Goal: Task Accomplishment & Management: Use online tool/utility

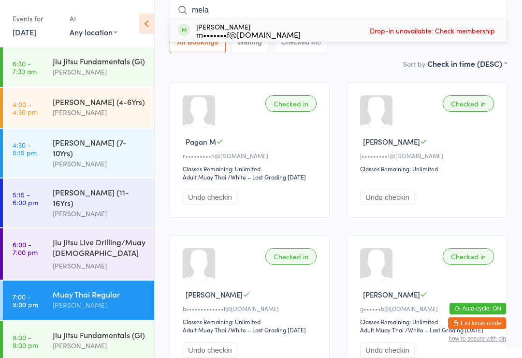
type input "mela"
click at [275, 36] on div "m•••••••f@[DOMAIN_NAME]" at bounding box center [248, 34] width 104 height 8
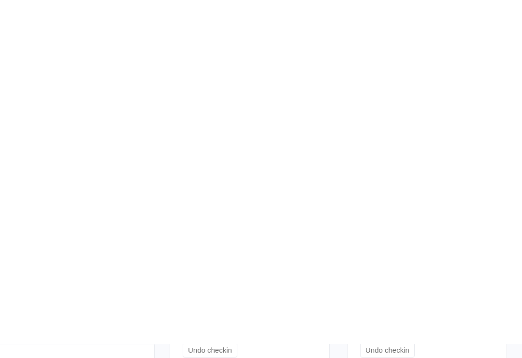
scroll to position [522, 0]
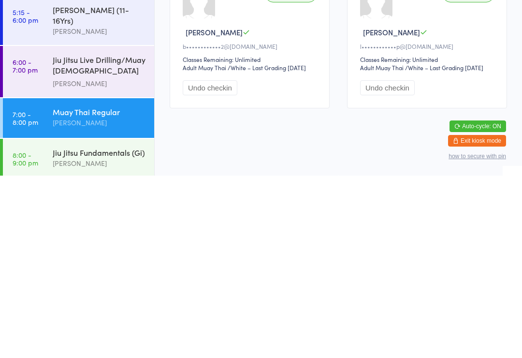
click at [115, 329] on div "Jiu Jitsu Fundamentals (Gi)" at bounding box center [99, 334] width 93 height 11
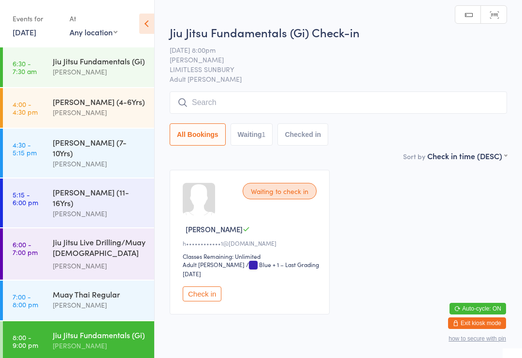
click at [262, 101] on input "search" at bounding box center [338, 102] width 337 height 22
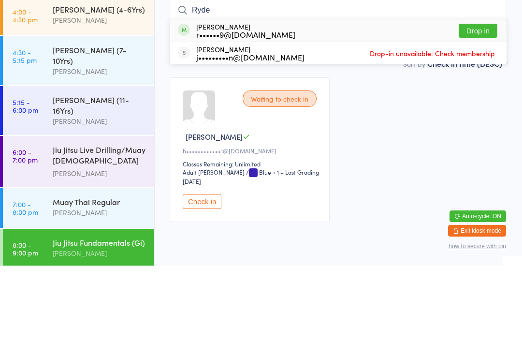
type input "Ryde"
click at [274, 112] on div "[PERSON_NAME] r••••••9@[DOMAIN_NAME] Drop in" at bounding box center [338, 123] width 336 height 22
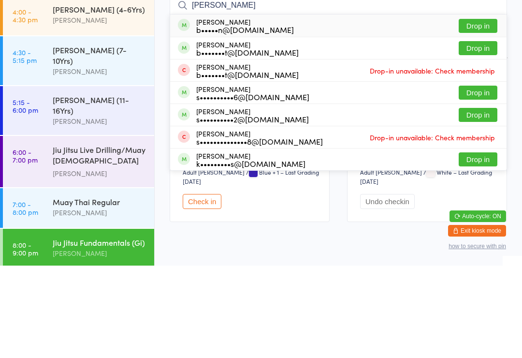
type input "[PERSON_NAME]"
click at [496, 111] on button "Drop in" at bounding box center [478, 118] width 39 height 14
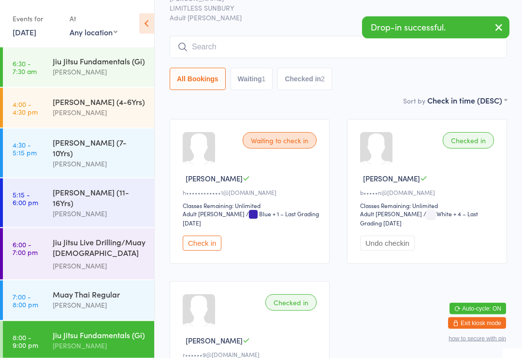
scroll to position [51, 0]
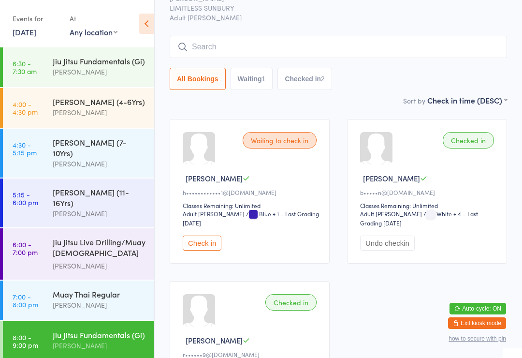
click at [270, 58] on input "search" at bounding box center [338, 47] width 337 height 22
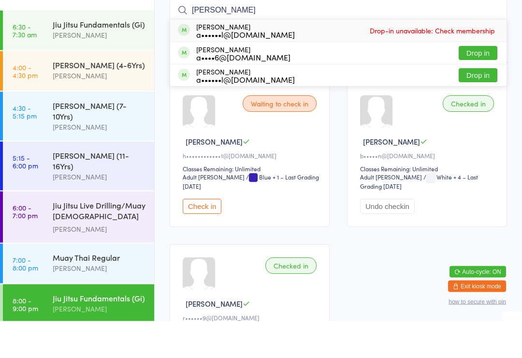
type input "[PERSON_NAME]"
click at [474, 83] on button "Drop in" at bounding box center [478, 90] width 39 height 14
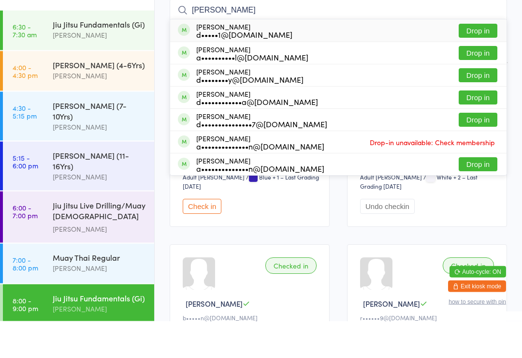
type input "[PERSON_NAME]"
click at [469, 128] on button "Drop in" at bounding box center [478, 135] width 39 height 14
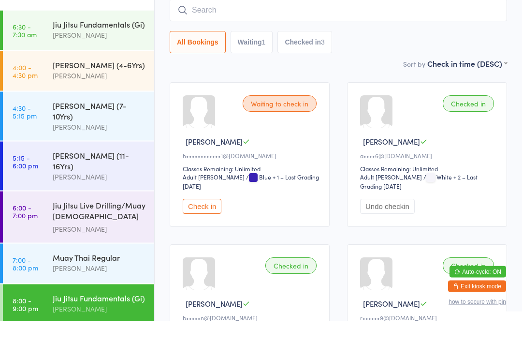
scroll to position [87, 0]
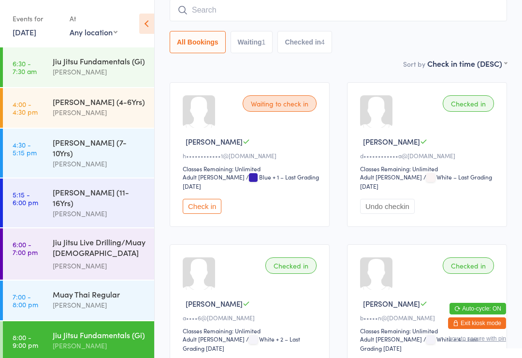
click at [216, 20] on input "search" at bounding box center [338, 10] width 337 height 22
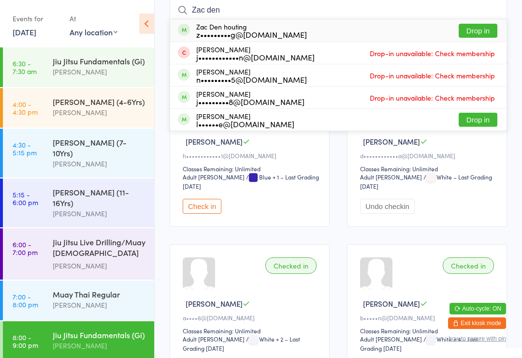
type input "Zac den"
click at [477, 30] on button "Drop in" at bounding box center [478, 31] width 39 height 14
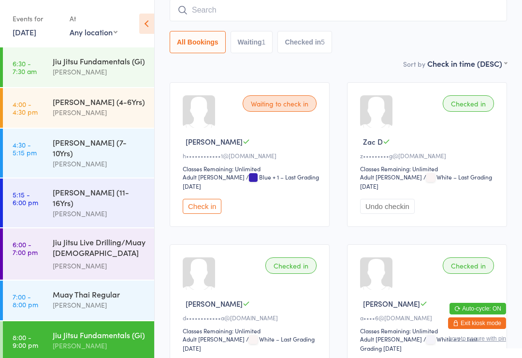
click at [350, 4] on input "search" at bounding box center [338, 10] width 337 height 22
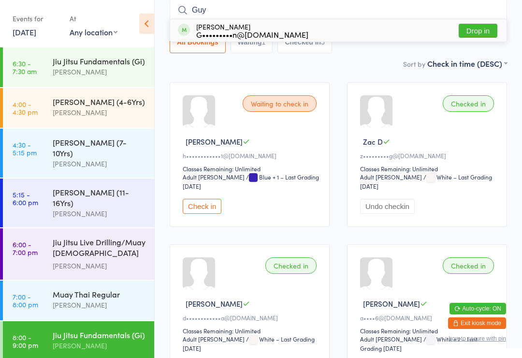
type input "Guy"
click at [476, 27] on button "Drop in" at bounding box center [478, 31] width 39 height 14
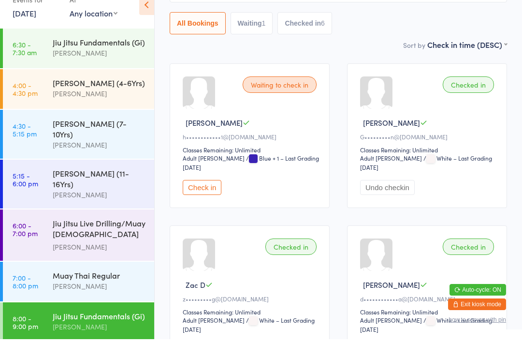
scroll to position [126, 0]
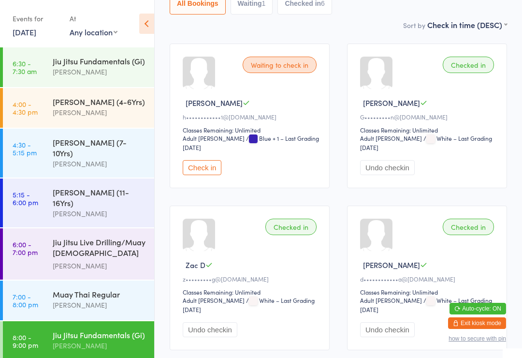
click at [120, 340] on div "[PERSON_NAME]" at bounding box center [99, 345] width 93 height 11
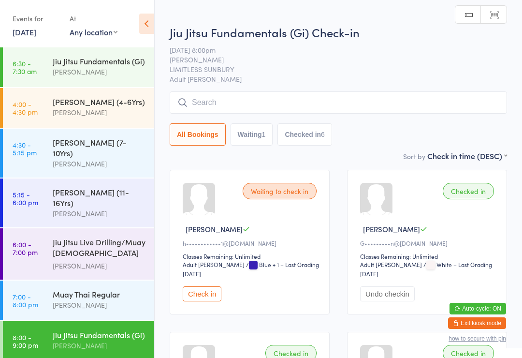
click at [316, 96] on input "search" at bounding box center [338, 102] width 337 height 22
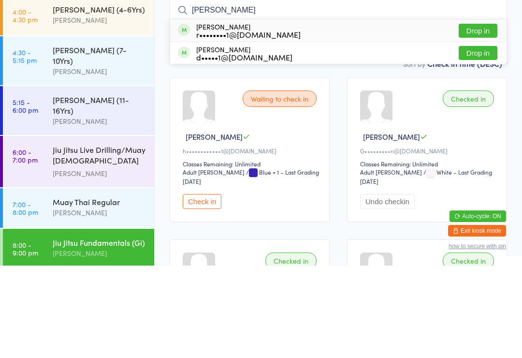
type input "[PERSON_NAME]"
click at [481, 116] on button "Drop in" at bounding box center [478, 123] width 39 height 14
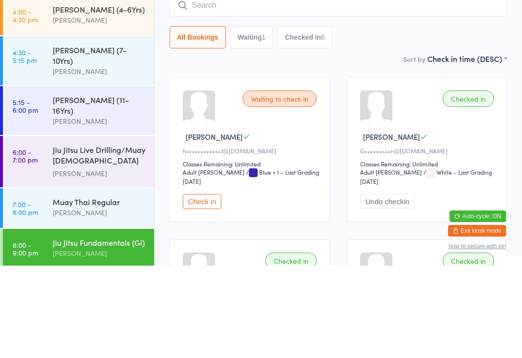
scroll to position [92, 0]
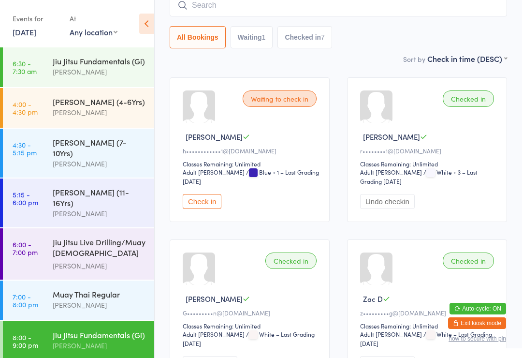
click at [202, 10] on input "search" at bounding box center [338, 5] width 337 height 22
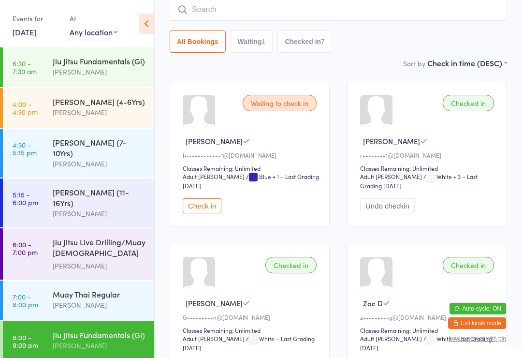
scroll to position [87, 0]
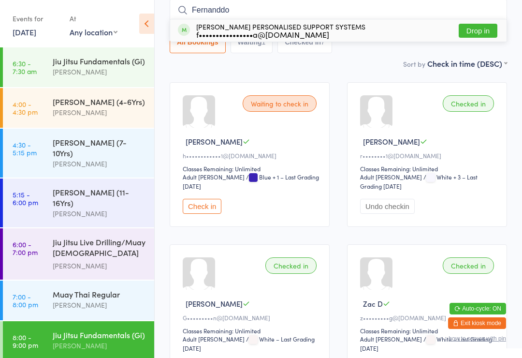
type input "Fernanddo"
click at [479, 38] on button "Drop in" at bounding box center [478, 31] width 39 height 14
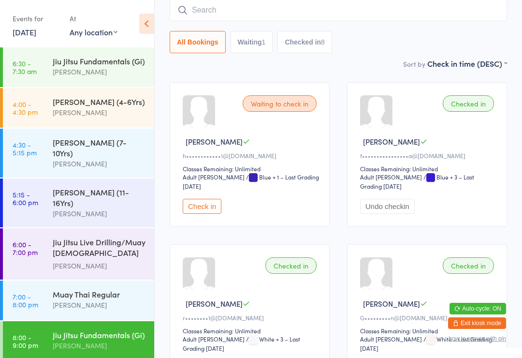
click at [64, 236] on div "Jiu Jitsu Live Drilling/Muay [DEMOGRAPHIC_DATA] Fighters" at bounding box center [99, 248] width 93 height 24
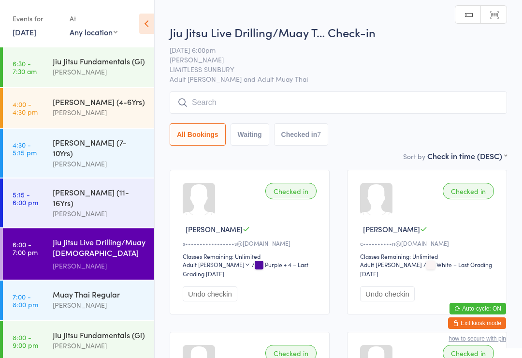
click at [262, 102] on input "search" at bounding box center [338, 102] width 337 height 22
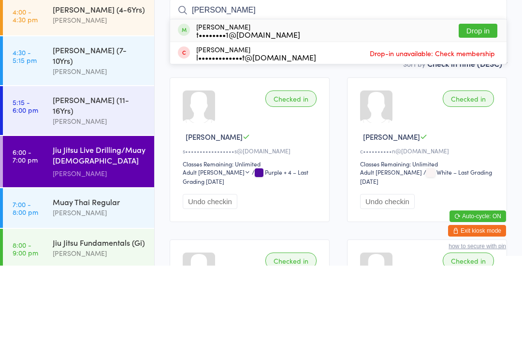
type input "[PERSON_NAME]"
click at [477, 116] on button "Drop in" at bounding box center [478, 123] width 39 height 14
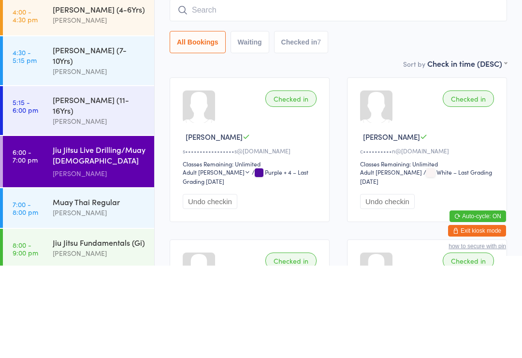
scroll to position [92, 0]
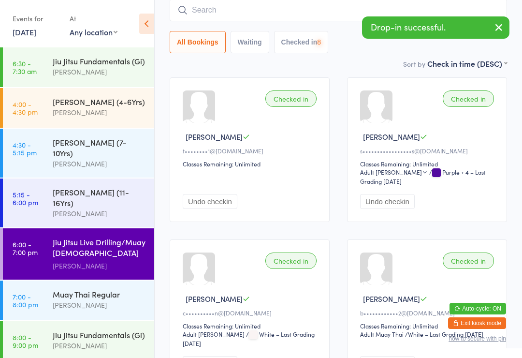
click at [72, 289] on div "Muay Thai Regular" at bounding box center [99, 294] width 93 height 11
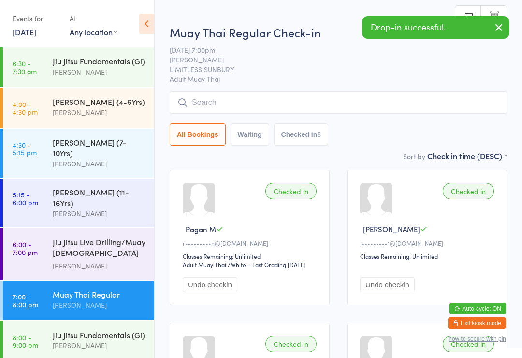
click at [254, 114] on input "search" at bounding box center [338, 102] width 337 height 22
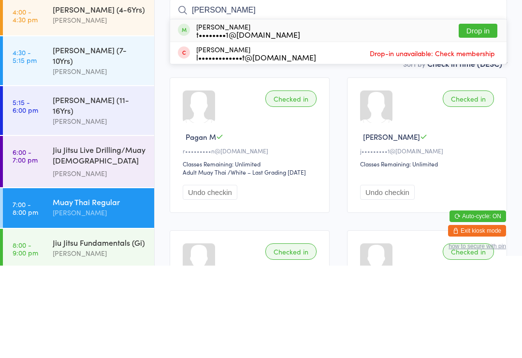
type input "[PERSON_NAME]"
click at [488, 116] on button "Drop in" at bounding box center [478, 123] width 39 height 14
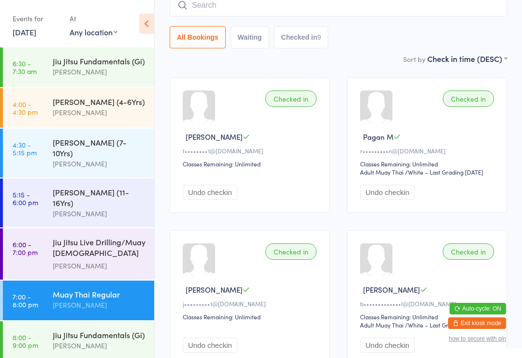
click at [45, 193] on link "5:15 - 6:00 pm [PERSON_NAME] (11-16Yrs) [PERSON_NAME]" at bounding box center [78, 202] width 151 height 49
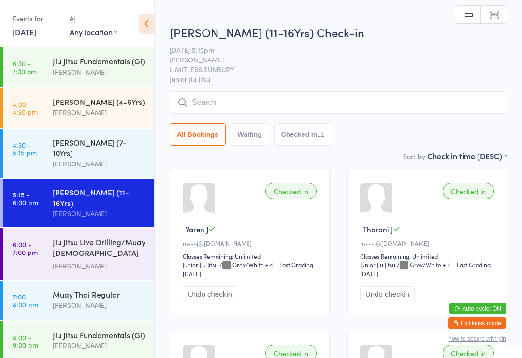
click at [185, 90] on div "Junior Jiu Jitsu (11-16Yrs) Check-in [DATE] 5:15pm [PERSON_NAME] LIMITLESS SUNB…" at bounding box center [338, 87] width 337 height 126
click at [246, 88] on div "Junior Jiu Jitsu (11-16Yrs) Check-in [DATE] 5:15pm [PERSON_NAME] LIMITLESS SUNB…" at bounding box center [338, 87] width 337 height 126
click at [242, 112] on input "search" at bounding box center [338, 102] width 337 height 22
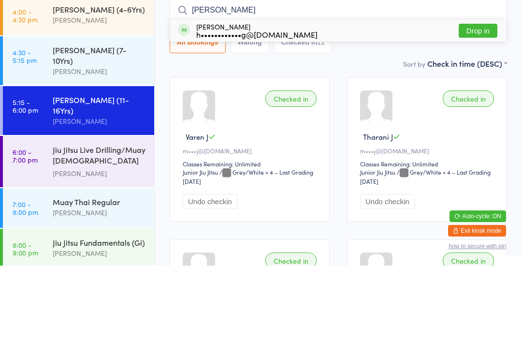
type input "[PERSON_NAME]"
click at [473, 116] on button "Drop in" at bounding box center [478, 123] width 39 height 14
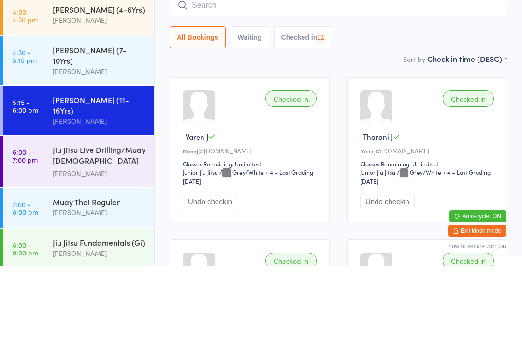
click at [102, 236] on div "Jiu Jitsu Live Drilling/Muay [DEMOGRAPHIC_DATA] Fighters" at bounding box center [99, 248] width 93 height 24
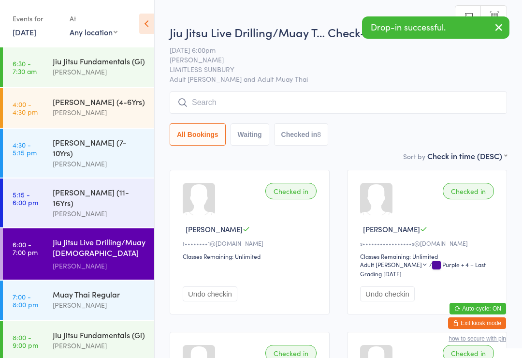
click at [259, 106] on input "search" at bounding box center [338, 102] width 337 height 22
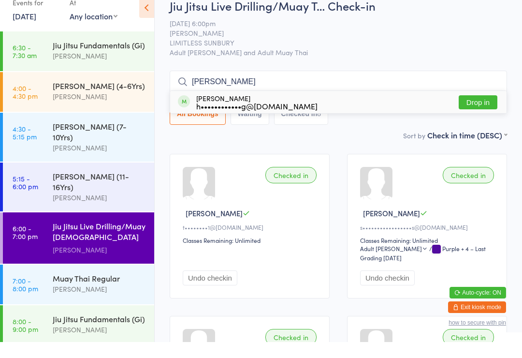
type input "[PERSON_NAME]"
click at [487, 111] on button "Drop in" at bounding box center [478, 118] width 39 height 14
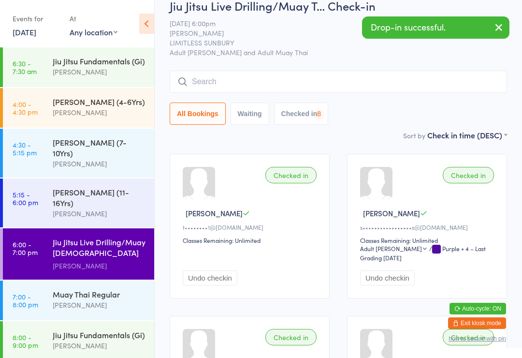
click at [73, 280] on div "Muay Thai Regular [PERSON_NAME]" at bounding box center [103, 299] width 101 height 38
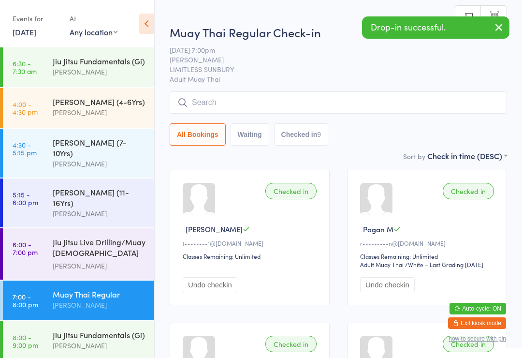
click at [73, 289] on div "Muay Thai Regular" at bounding box center [99, 294] width 93 height 11
click at [255, 106] on input "search" at bounding box center [338, 102] width 337 height 22
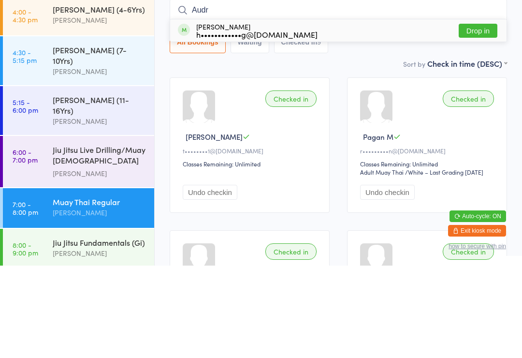
type input "Audr"
click at [482, 116] on button "Drop in" at bounding box center [478, 123] width 39 height 14
